Goal: Task Accomplishment & Management: Manage account settings

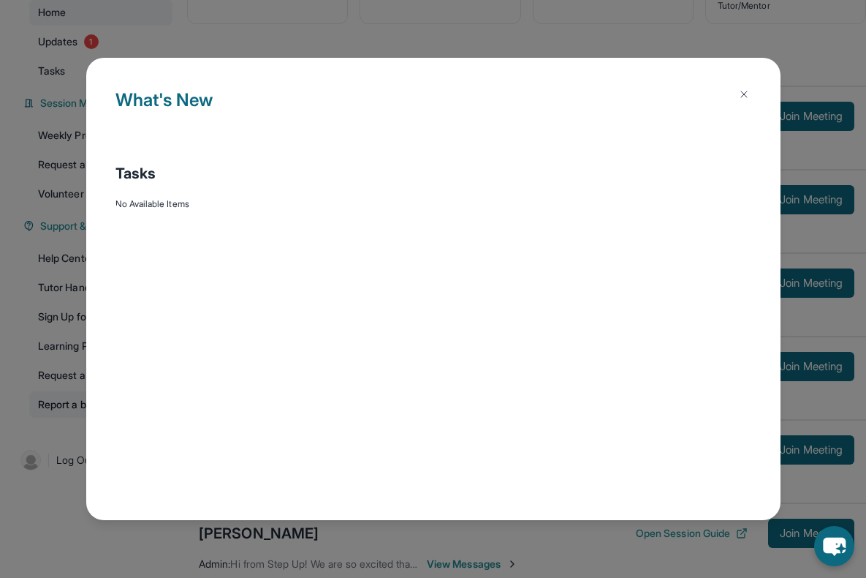
scroll to position [126, 0]
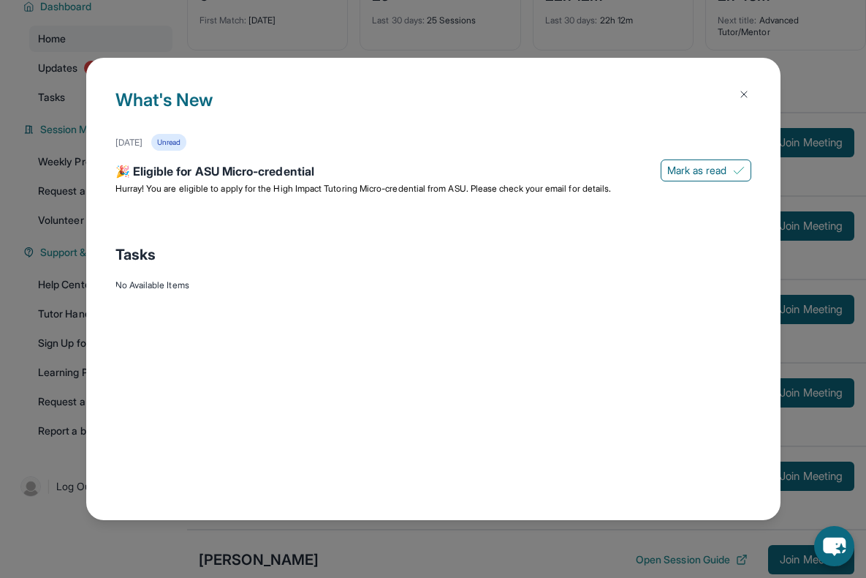
click at [747, 91] on img at bounding box center [744, 94] width 12 height 12
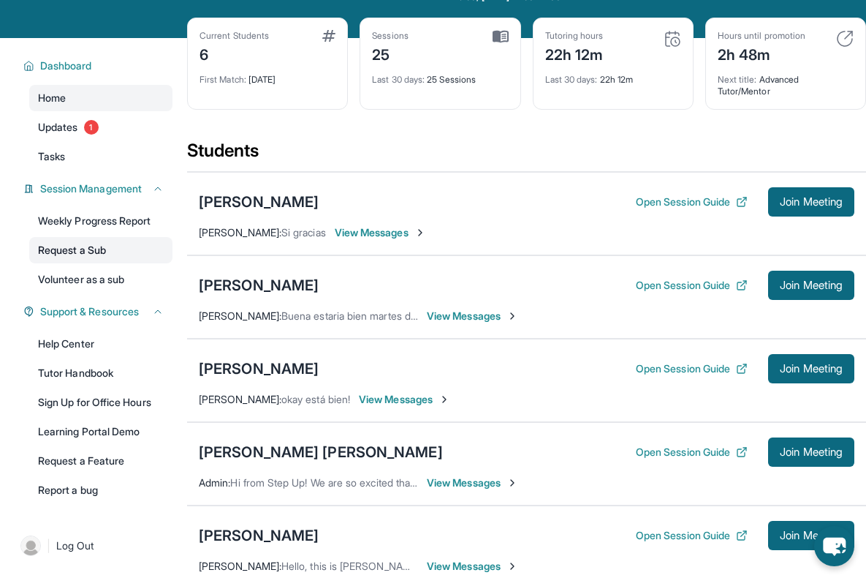
scroll to position [0, 0]
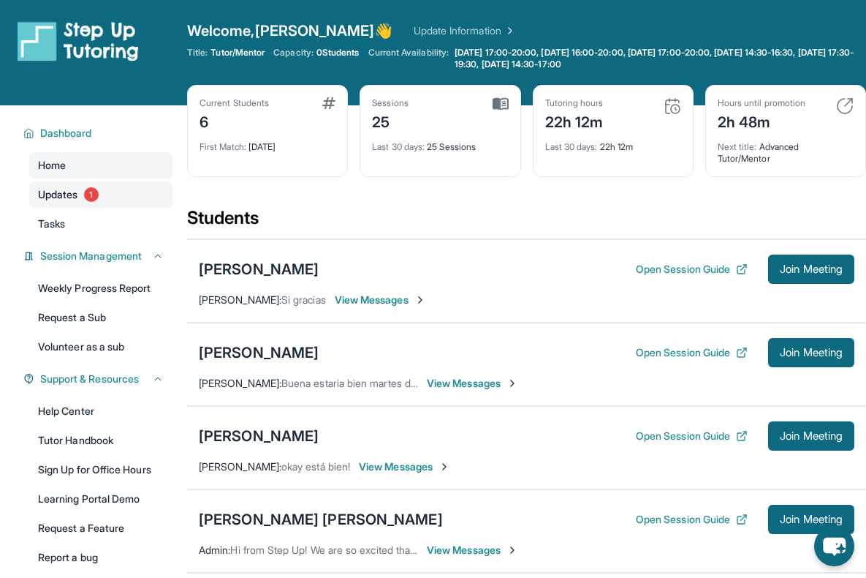
click at [62, 196] on span "Updates" at bounding box center [58, 194] width 40 height 15
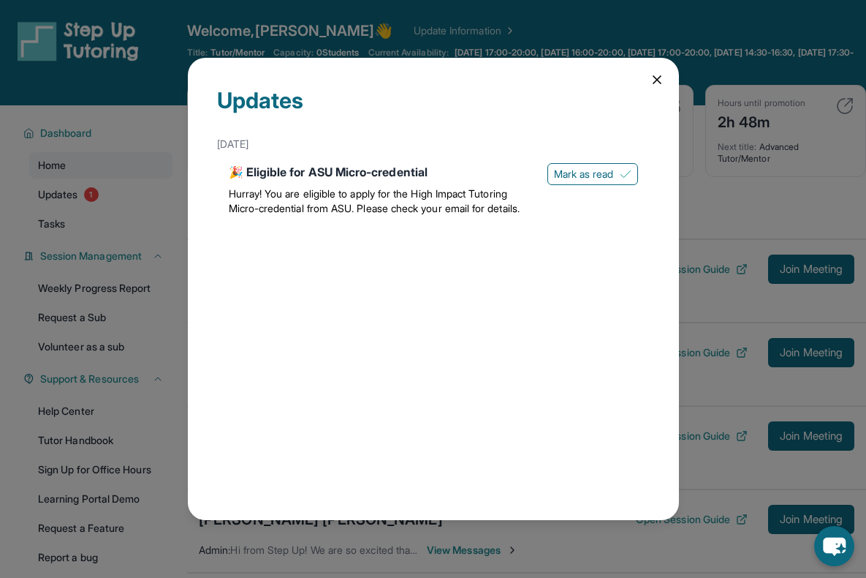
click at [655, 78] on icon at bounding box center [657, 79] width 7 height 7
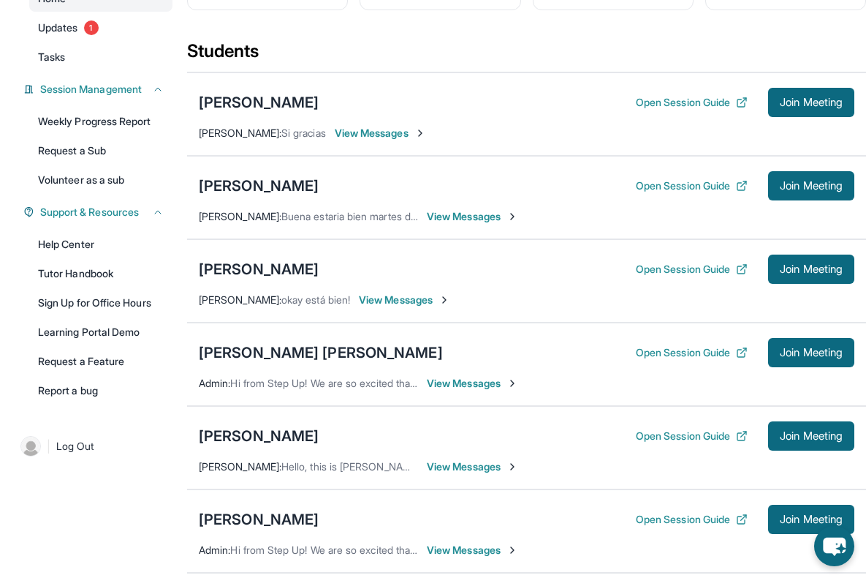
scroll to position [165, 0]
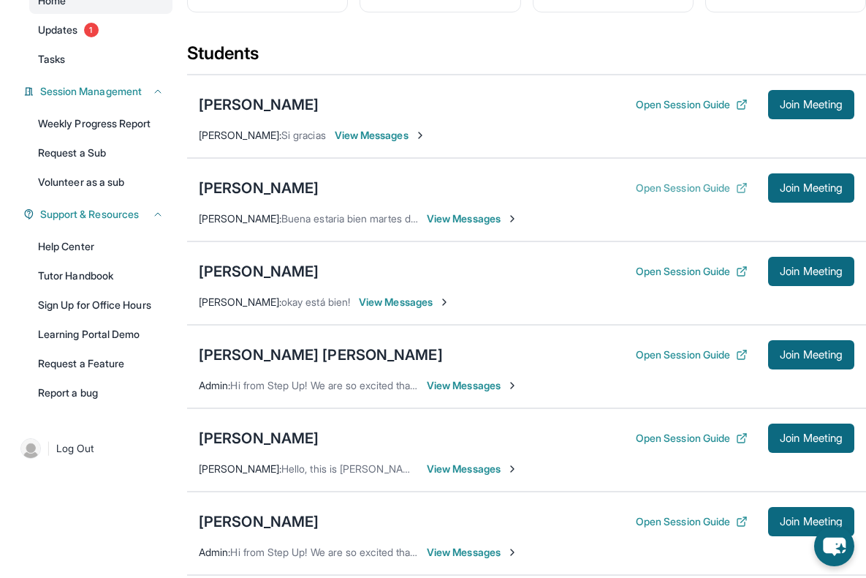
click at [651, 191] on button "Open Session Guide" at bounding box center [692, 188] width 112 height 15
click at [311, 184] on div "[PERSON_NAME]" at bounding box center [259, 188] width 120 height 20
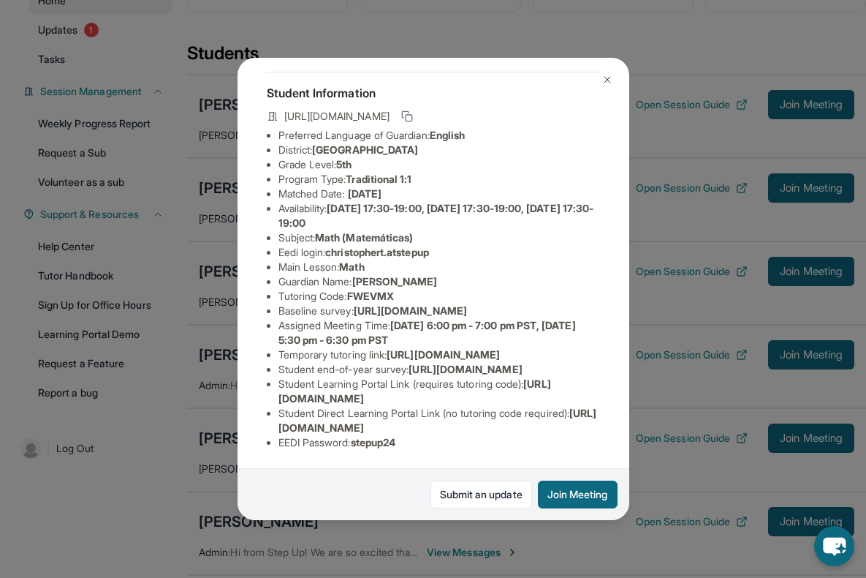
scroll to position [197, 0]
click at [611, 76] on img at bounding box center [608, 80] width 12 height 12
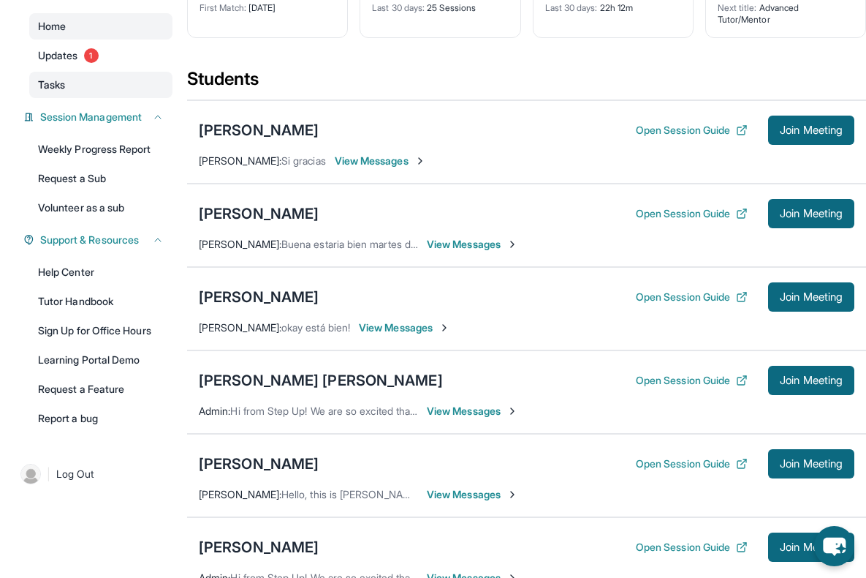
scroll to position [140, 0]
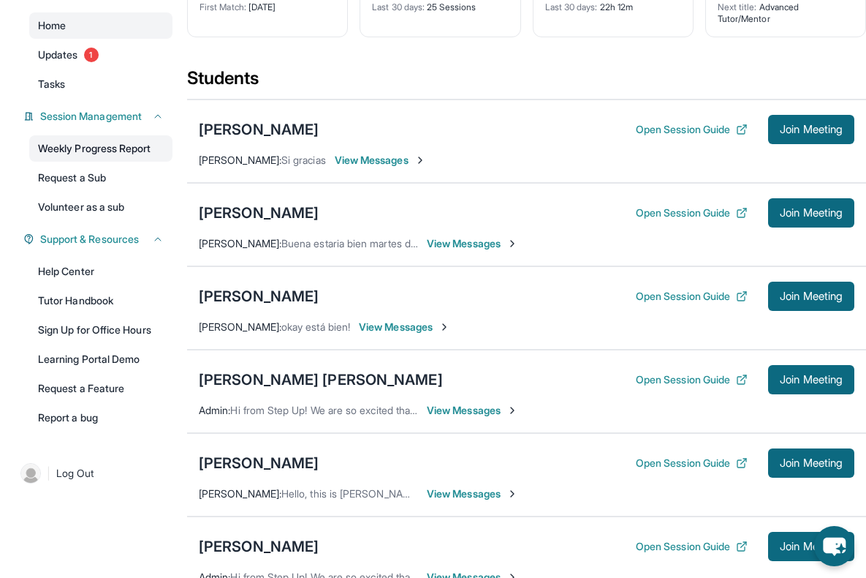
click at [135, 158] on link "Weekly Progress Report" at bounding box center [100, 148] width 143 height 26
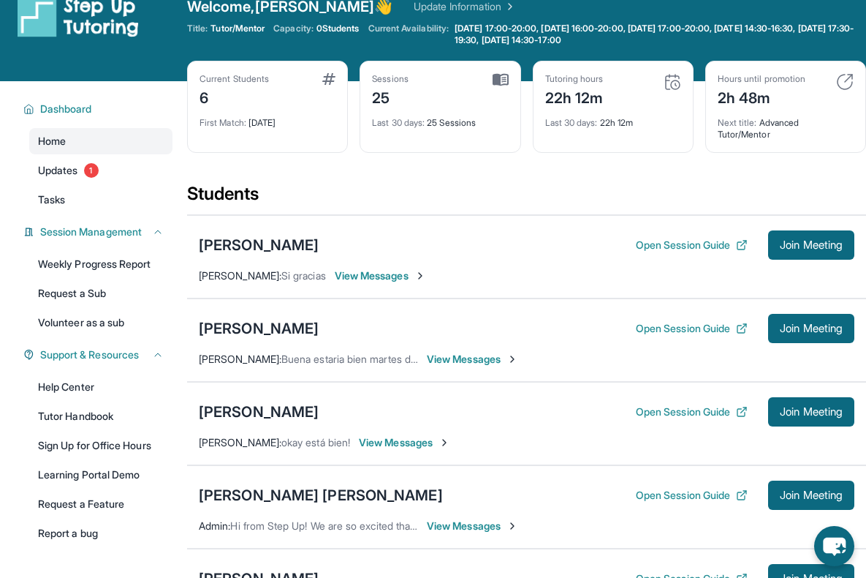
scroll to position [0, 0]
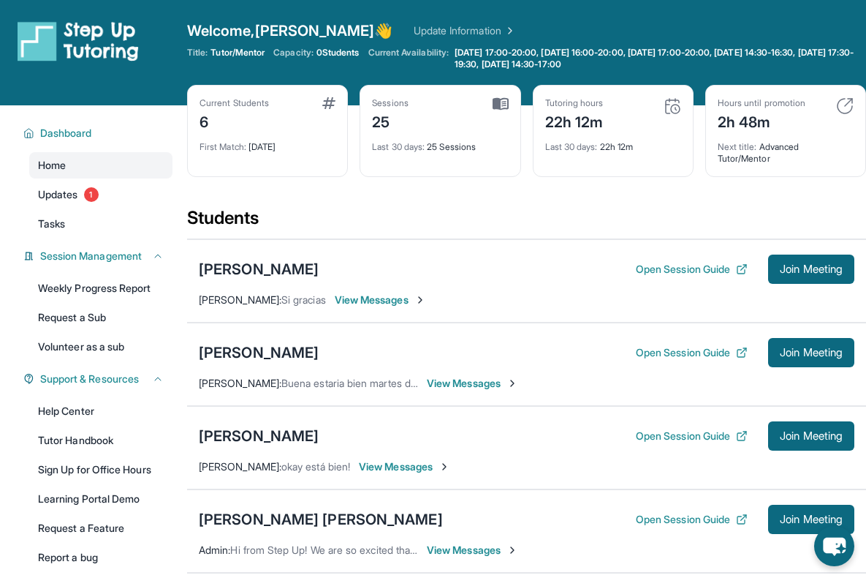
click at [263, 146] on div "First Match : [DATE]" at bounding box center [268, 142] width 136 height 20
click at [264, 146] on div "First Match : [DATE]" at bounding box center [268, 142] width 136 height 20
click at [290, 158] on div "Current Students 6 First Match : [DATE]" at bounding box center [267, 131] width 161 height 92
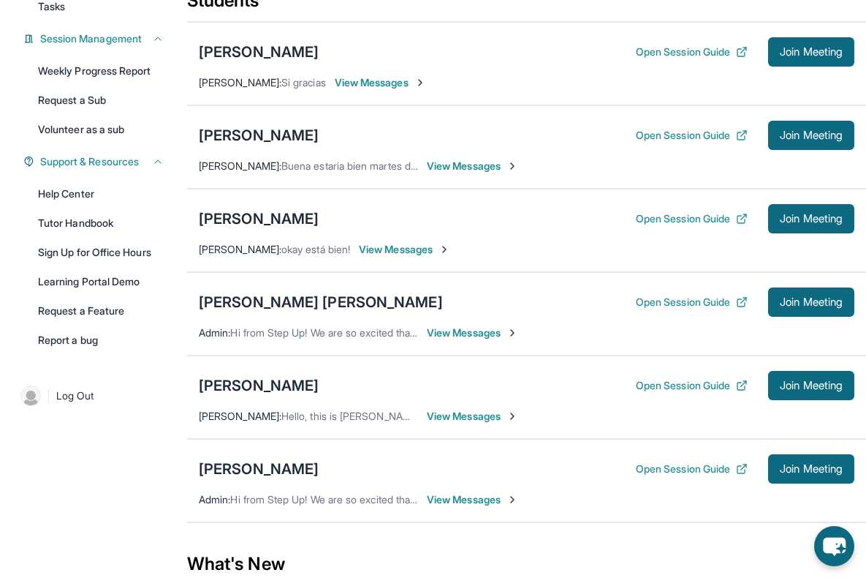
scroll to position [442, 0]
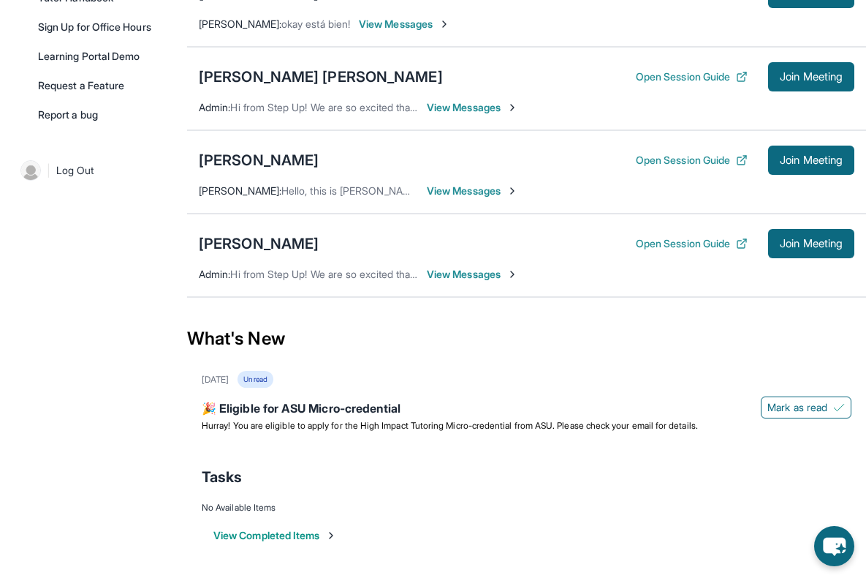
click at [235, 534] on button "View Completed Items" at bounding box center [276, 535] width 124 height 15
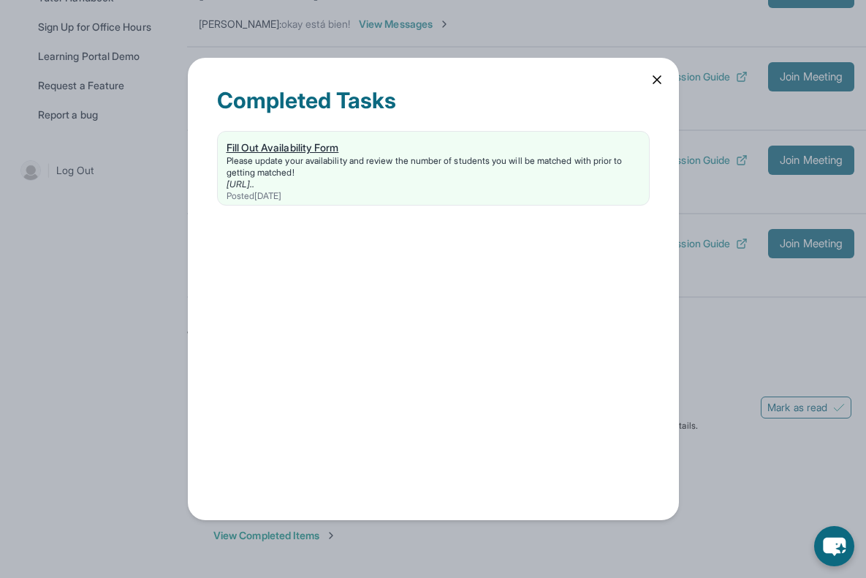
click at [308, 148] on div "Fill Out Availability Form" at bounding box center [434, 147] width 414 height 15
click at [659, 78] on icon at bounding box center [657, 79] width 15 height 15
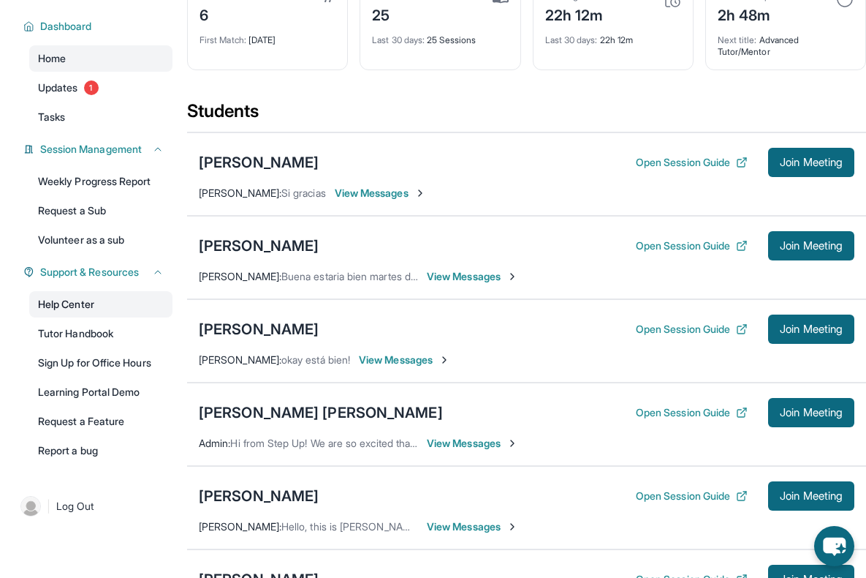
scroll to position [105, 0]
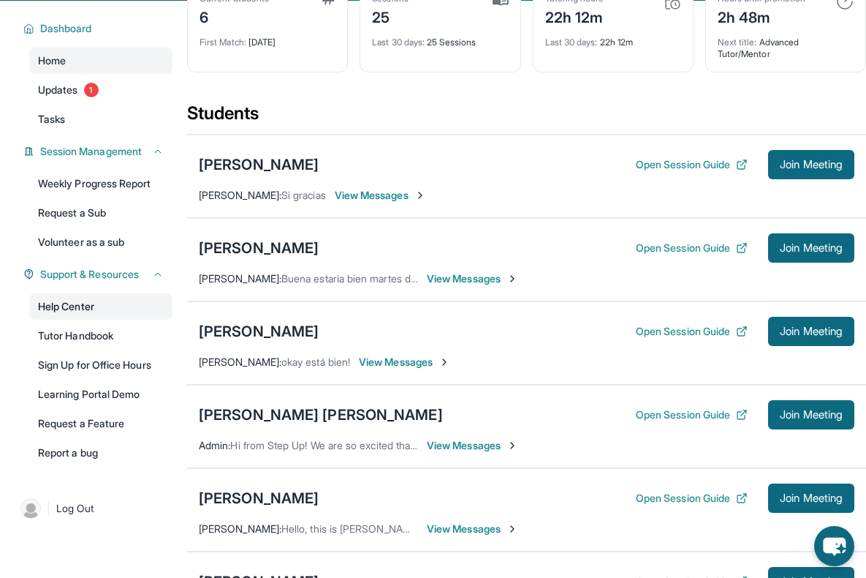
click at [101, 300] on link "Help Center" at bounding box center [100, 306] width 143 height 26
click at [99, 429] on link "Request a Feature" at bounding box center [100, 423] width 143 height 26
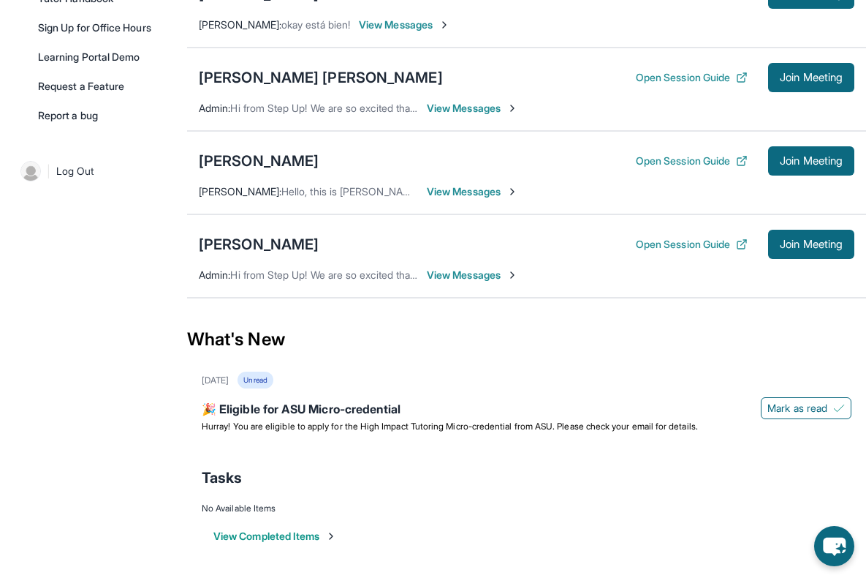
scroll to position [442, 0]
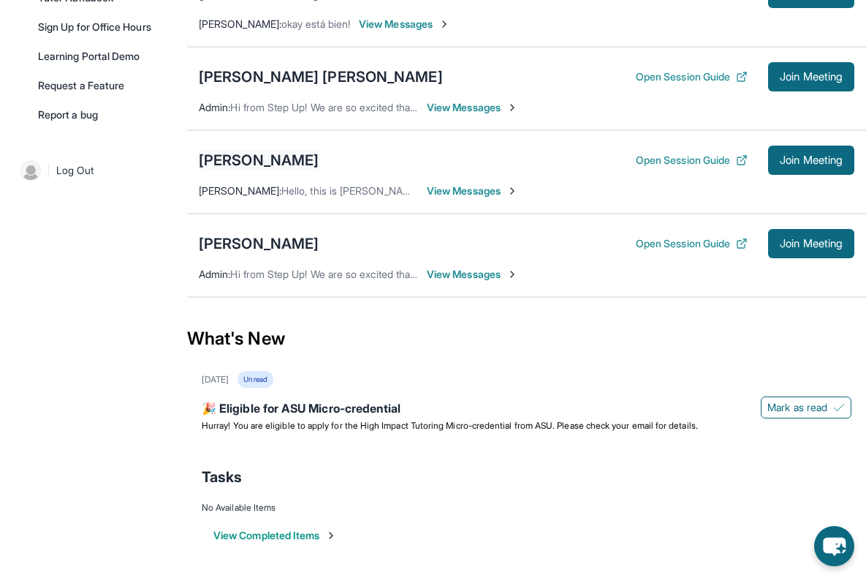
click at [241, 156] on div "[PERSON_NAME]" at bounding box center [259, 160] width 120 height 20
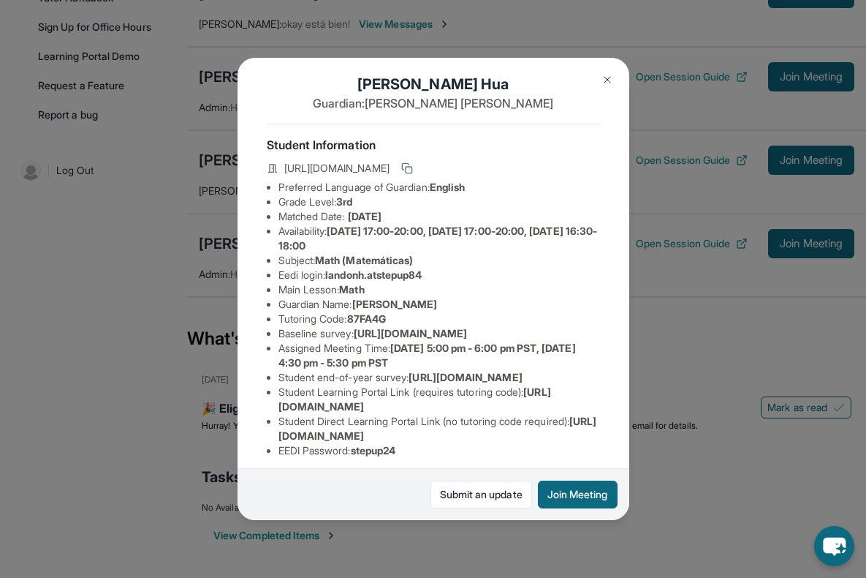
scroll to position [0, 0]
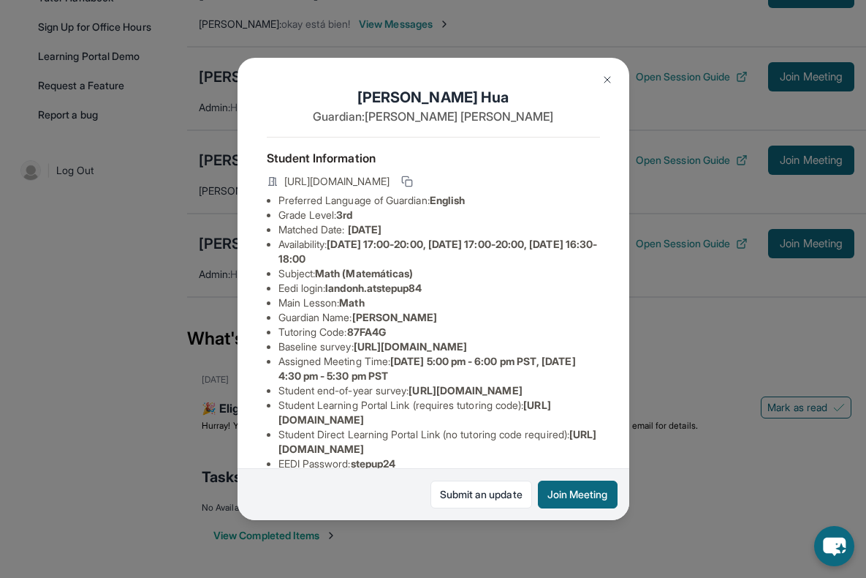
click at [609, 74] on img at bounding box center [608, 80] width 12 height 12
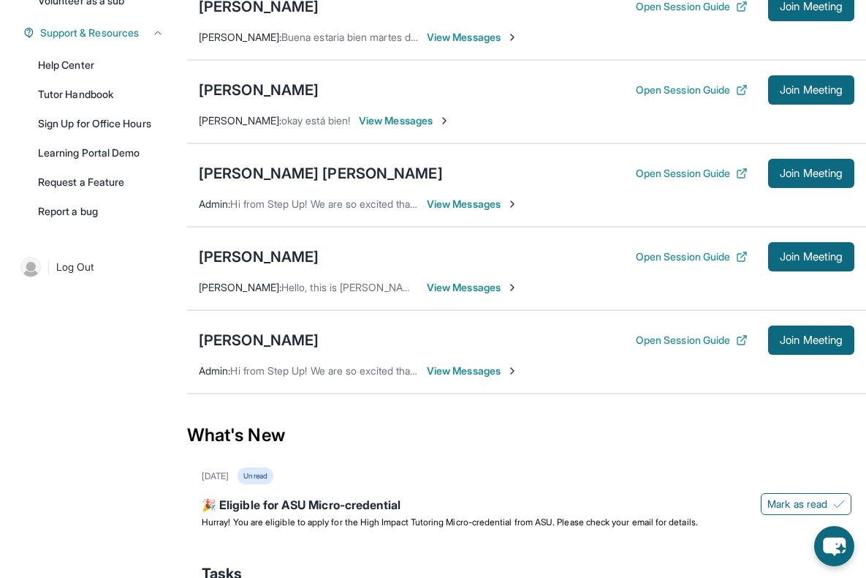
scroll to position [260, 0]
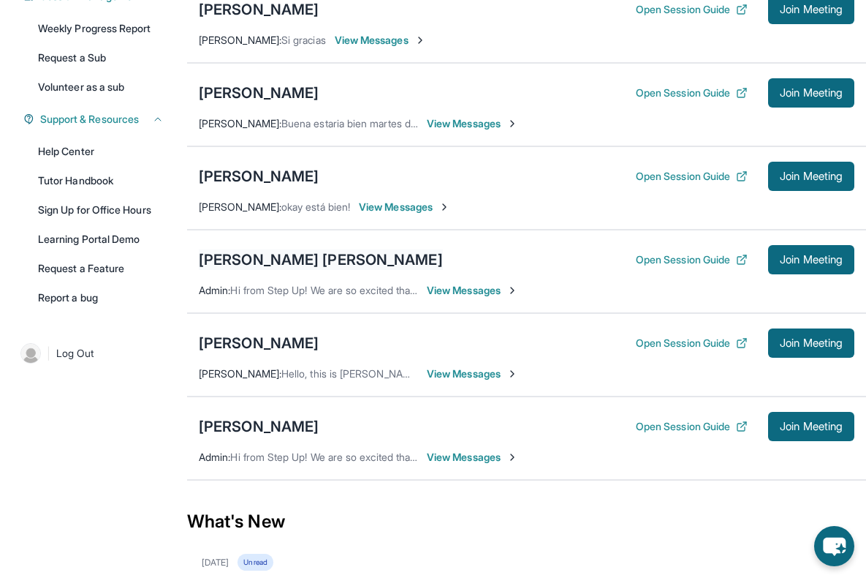
click at [227, 260] on div "[PERSON_NAME] [PERSON_NAME]" at bounding box center [321, 259] width 244 height 20
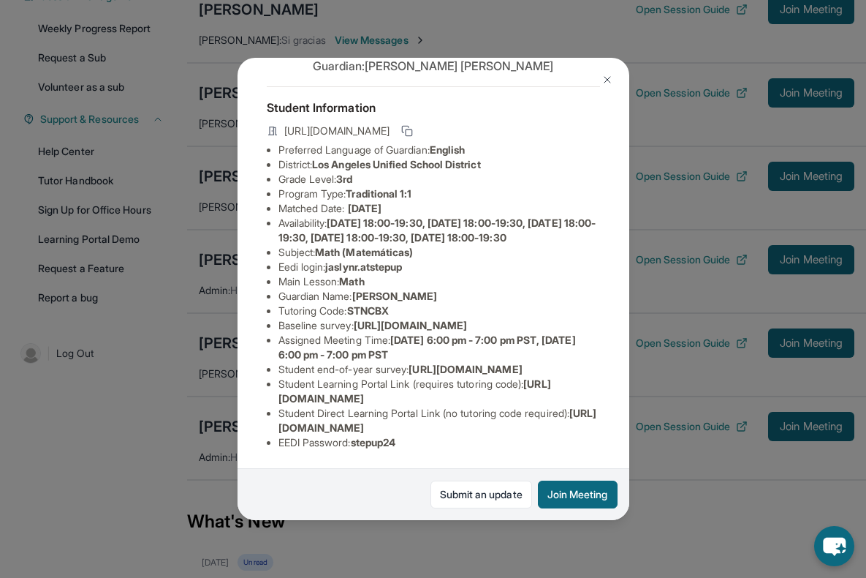
scroll to position [167, 0]
click at [608, 79] on img at bounding box center [608, 80] width 12 height 12
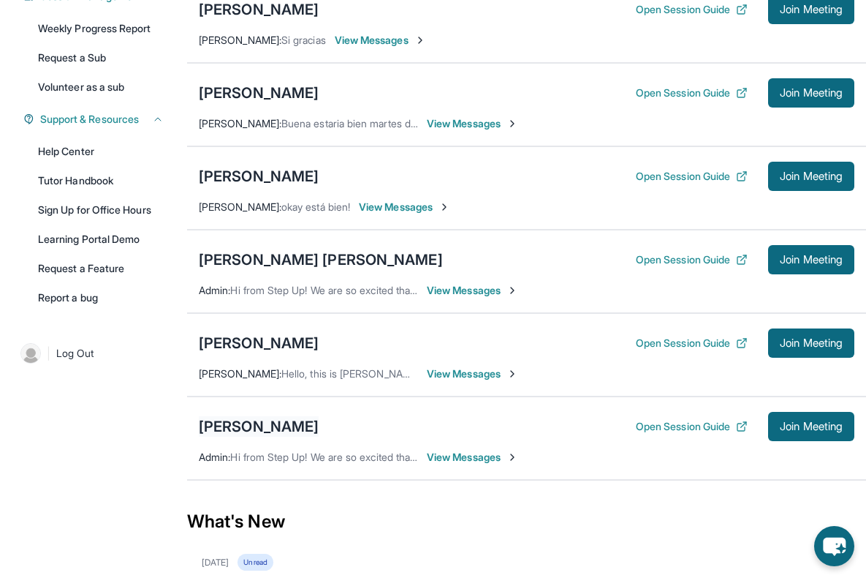
click at [223, 425] on div "[PERSON_NAME]" at bounding box center [259, 426] width 120 height 20
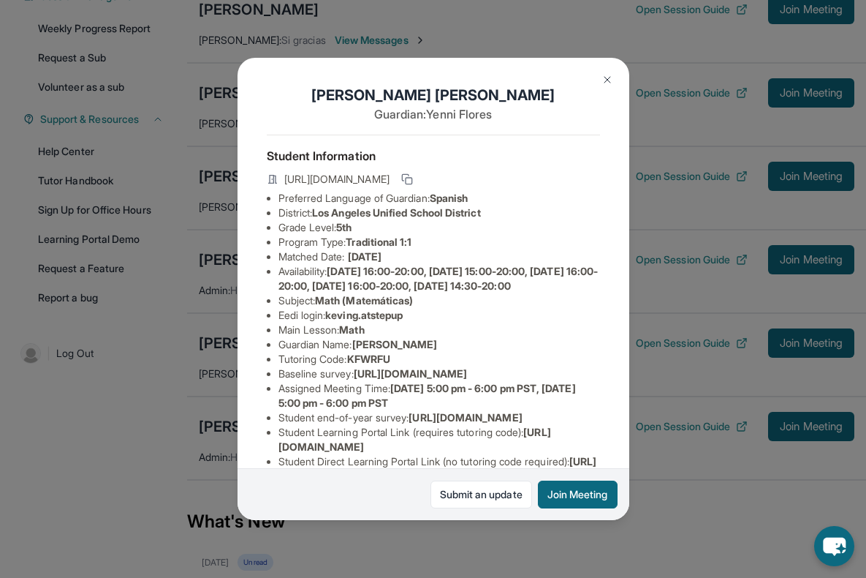
scroll to position [0, 0]
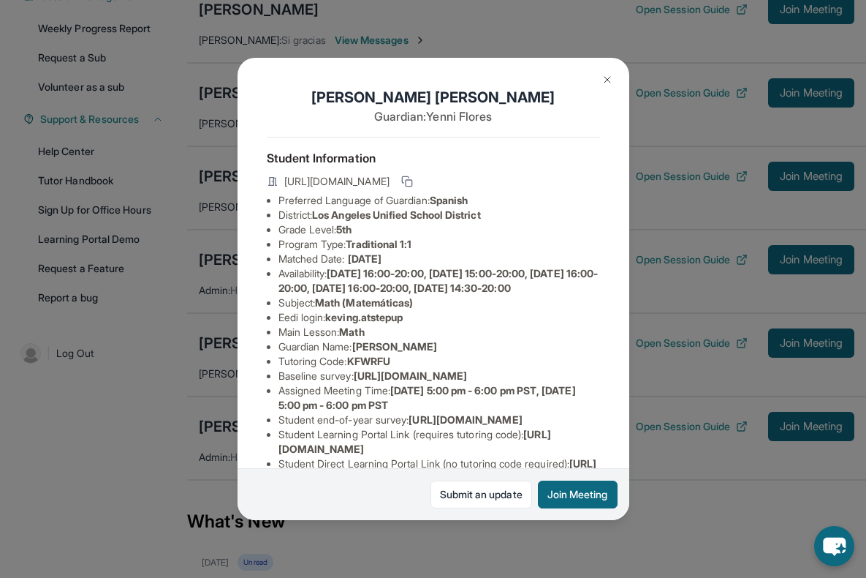
click at [607, 76] on img at bounding box center [608, 80] width 12 height 12
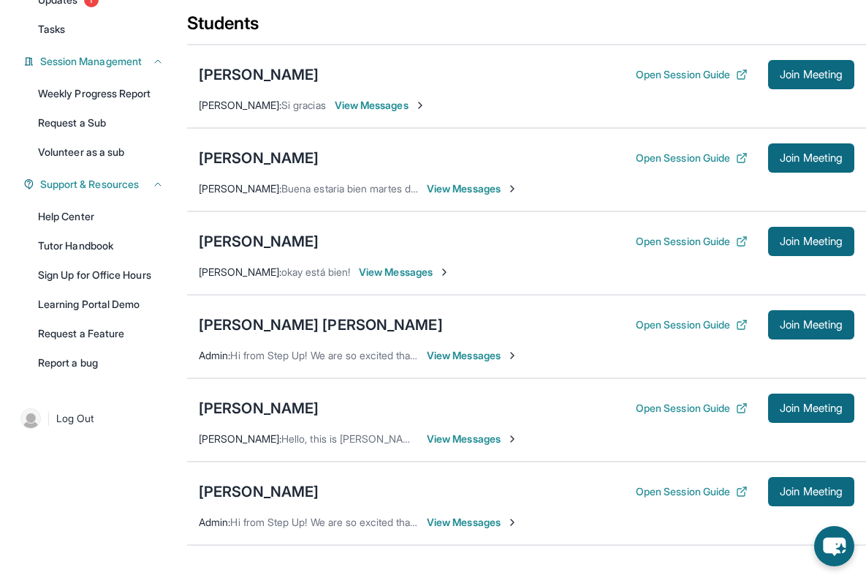
scroll to position [143, 0]
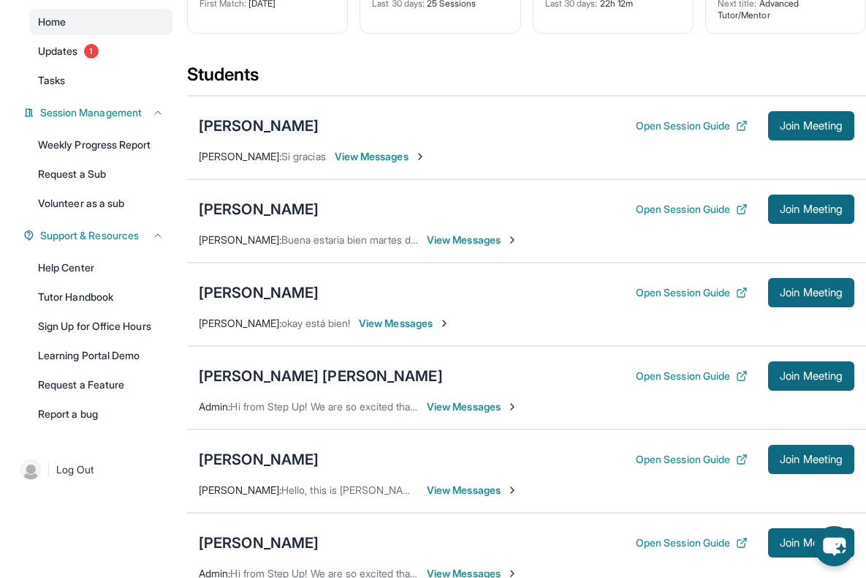
click at [251, 129] on div "[PERSON_NAME]" at bounding box center [259, 126] width 120 height 20
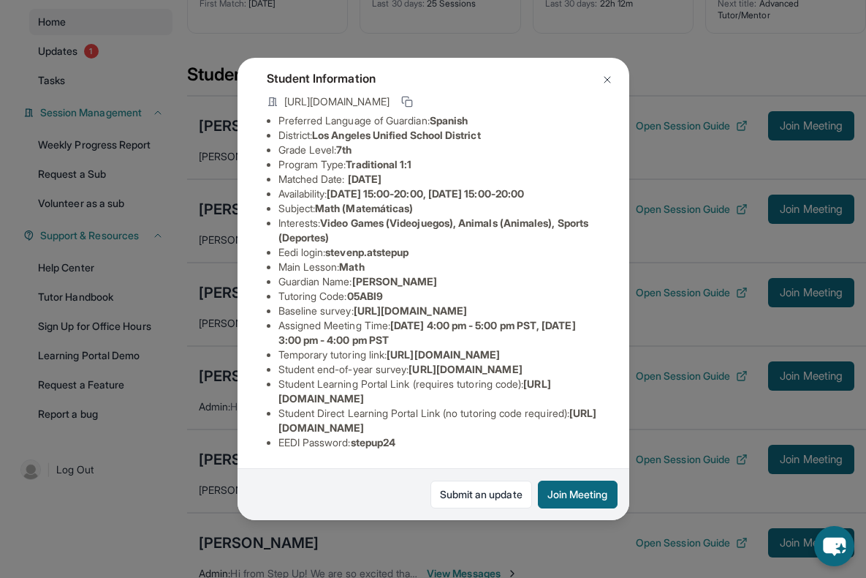
scroll to position [0, 0]
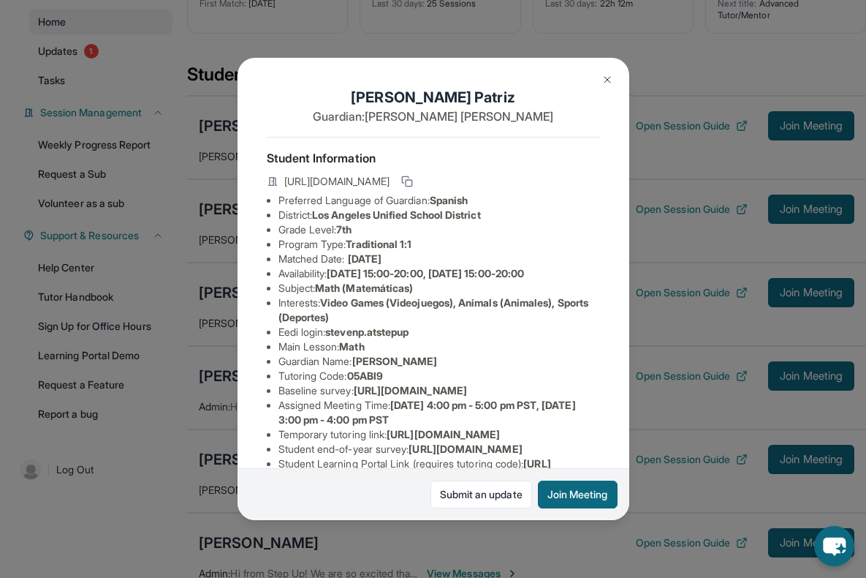
click at [612, 75] on img at bounding box center [608, 80] width 12 height 12
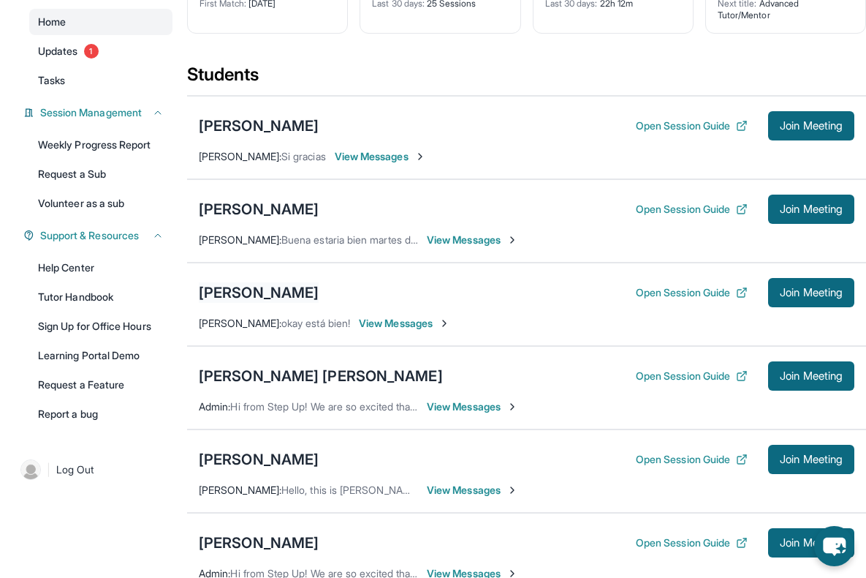
click at [226, 292] on div "[PERSON_NAME]" at bounding box center [259, 292] width 120 height 20
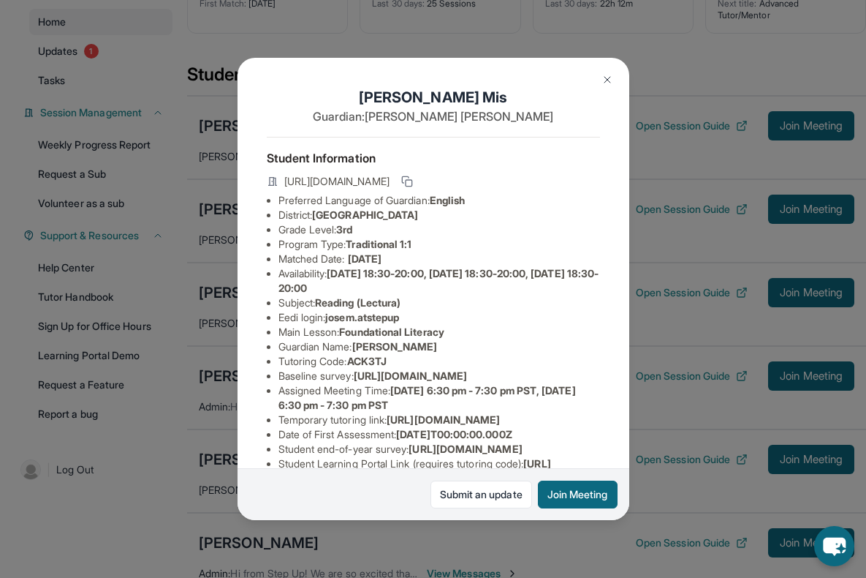
click at [607, 80] on img at bounding box center [608, 80] width 12 height 12
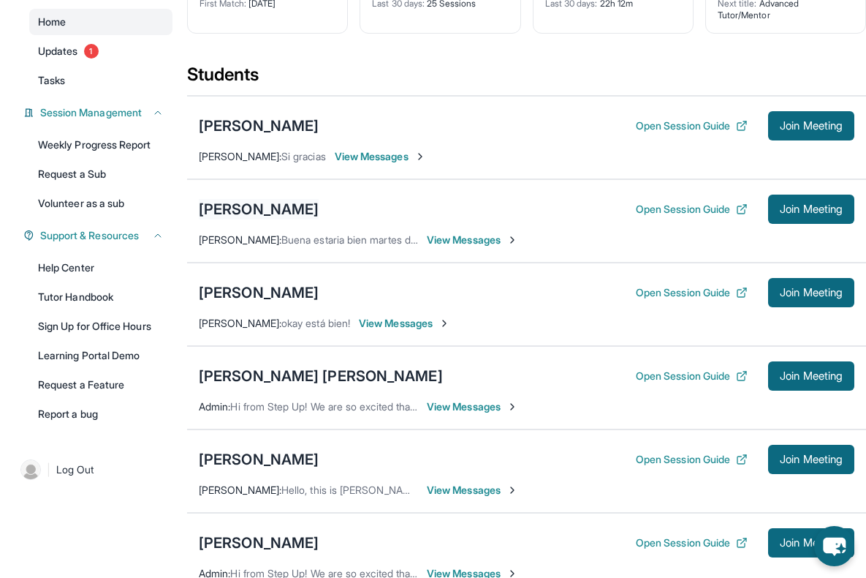
click at [261, 203] on div "[PERSON_NAME]" at bounding box center [259, 209] width 120 height 20
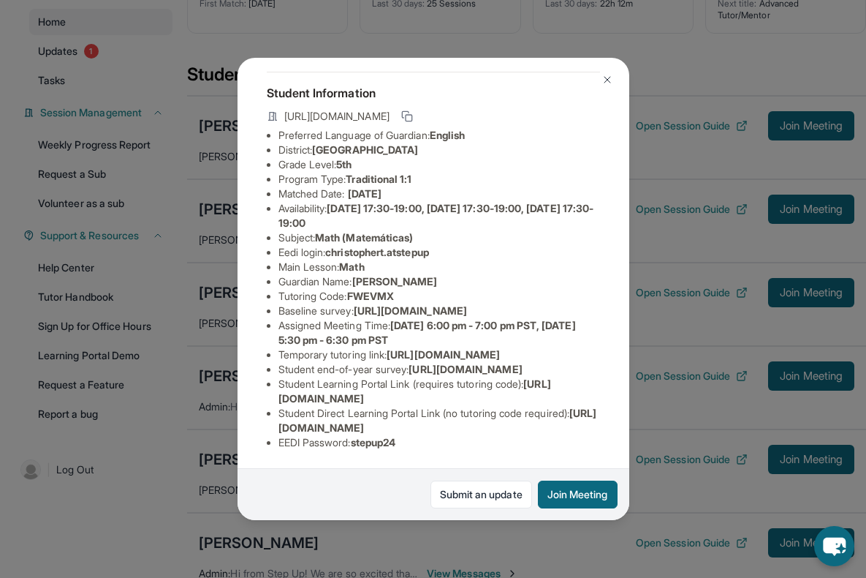
scroll to position [197, 0]
click at [609, 68] on button at bounding box center [607, 79] width 29 height 29
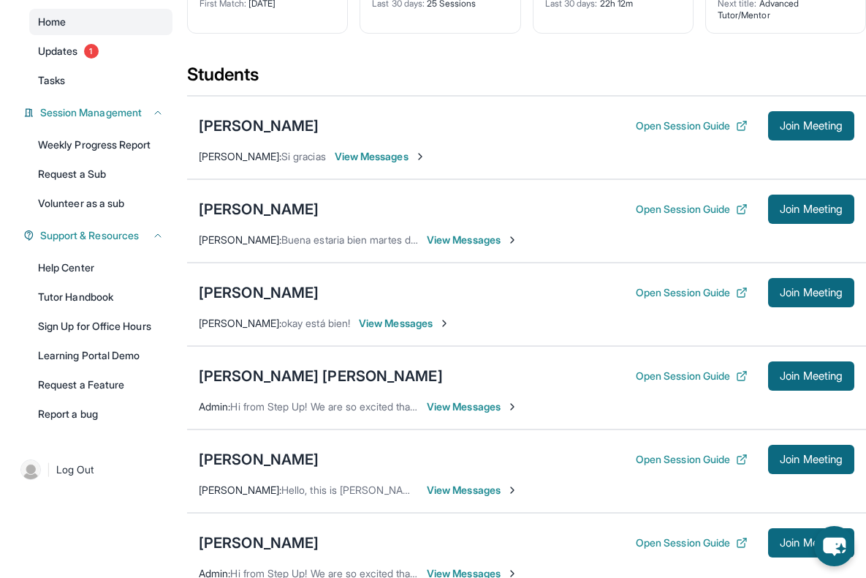
scroll to position [0, 0]
